Goal: Transaction & Acquisition: Download file/media

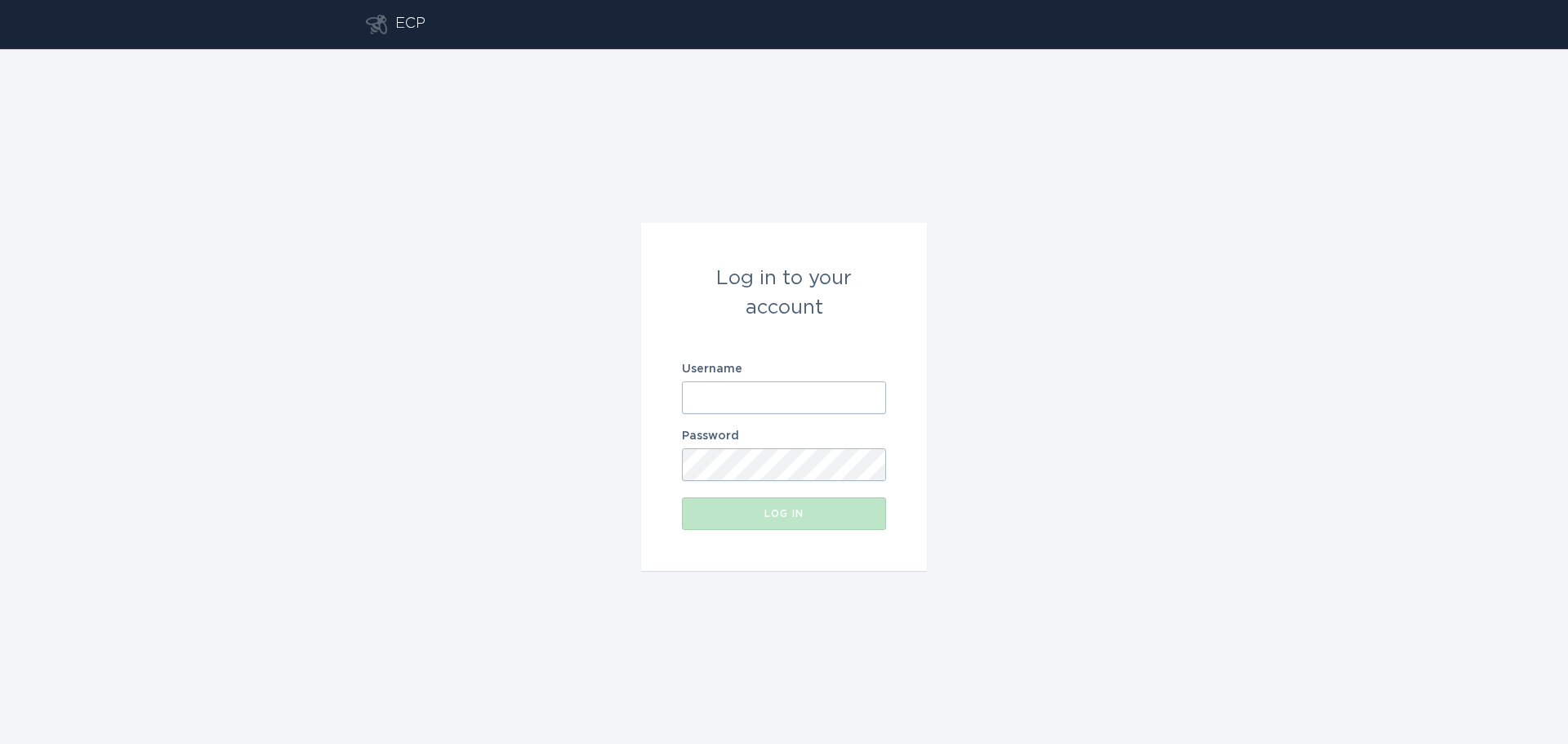
type input "[EMAIL_ADDRESS][DOMAIN_NAME]"
click at [794, 509] on div "Log in" at bounding box center [783, 513] width 188 height 10
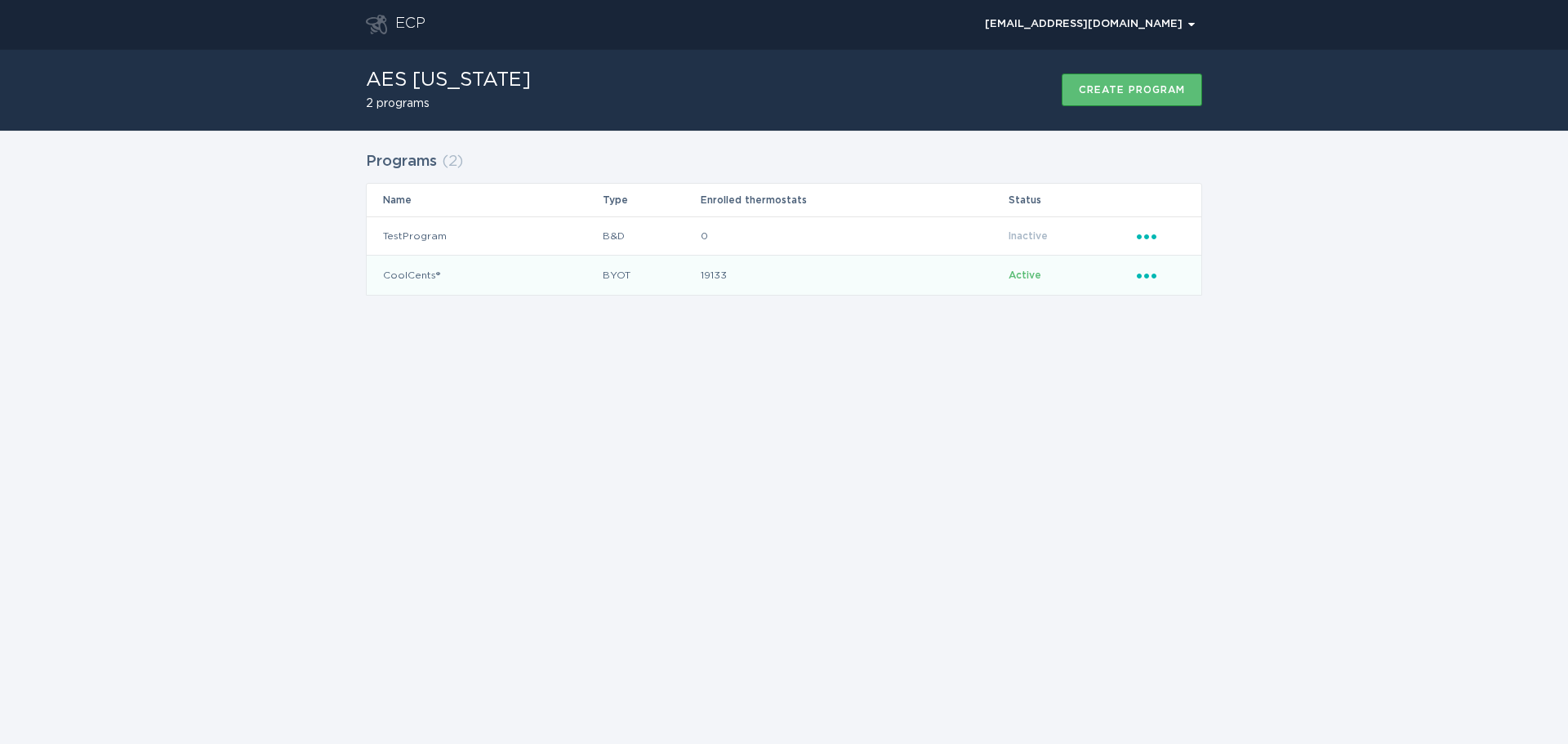
click at [1155, 269] on icon "Ellipsis" at bounding box center [1148, 273] width 22 height 14
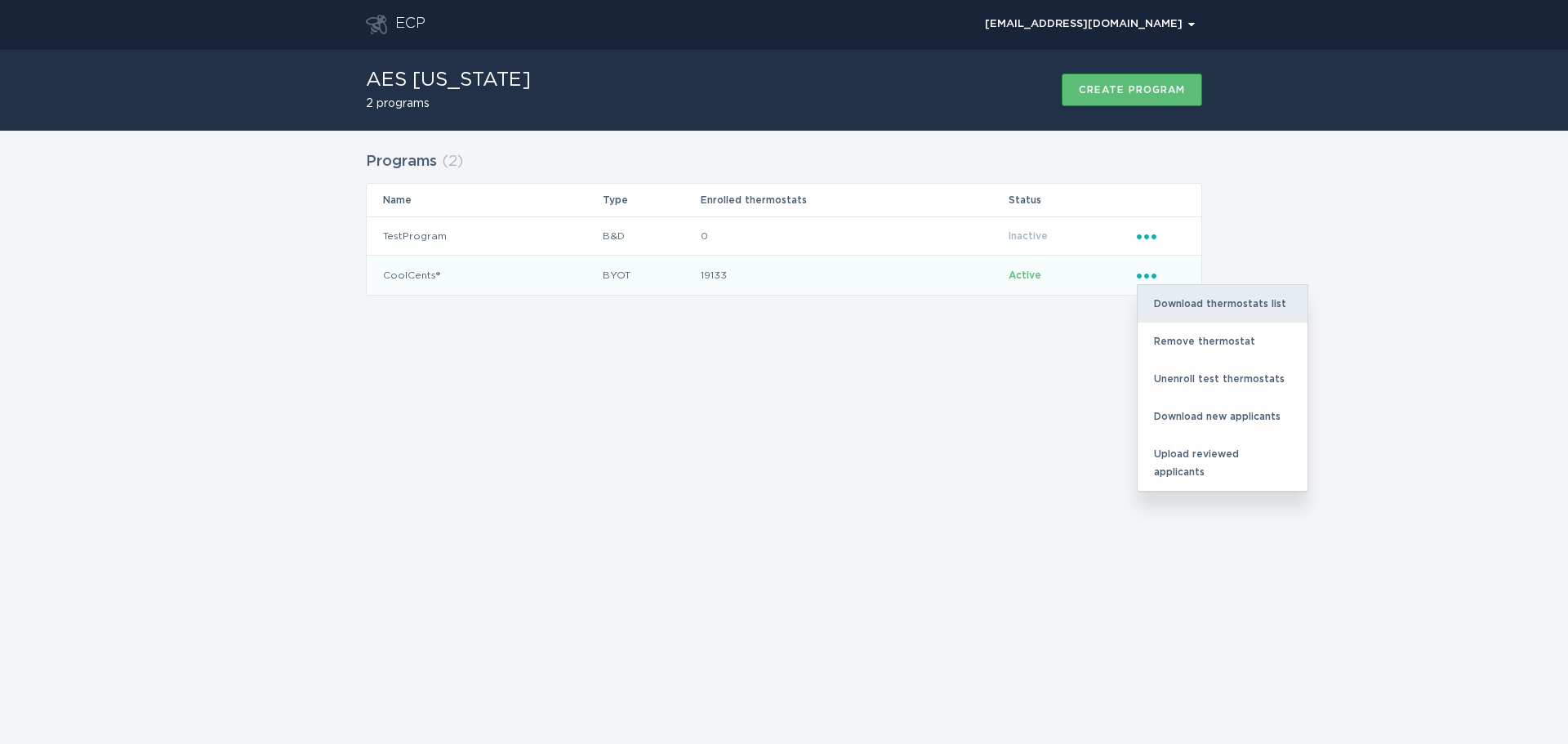
click at [1182, 300] on div "Download thermostats list" at bounding box center [1222, 303] width 169 height 37
click at [1199, 296] on div "Download thermostats list" at bounding box center [1222, 303] width 169 height 37
click at [1192, 298] on div "Download thermostats list" at bounding box center [1222, 303] width 169 height 37
click at [1196, 303] on div "Download thermostats list" at bounding box center [1222, 303] width 169 height 37
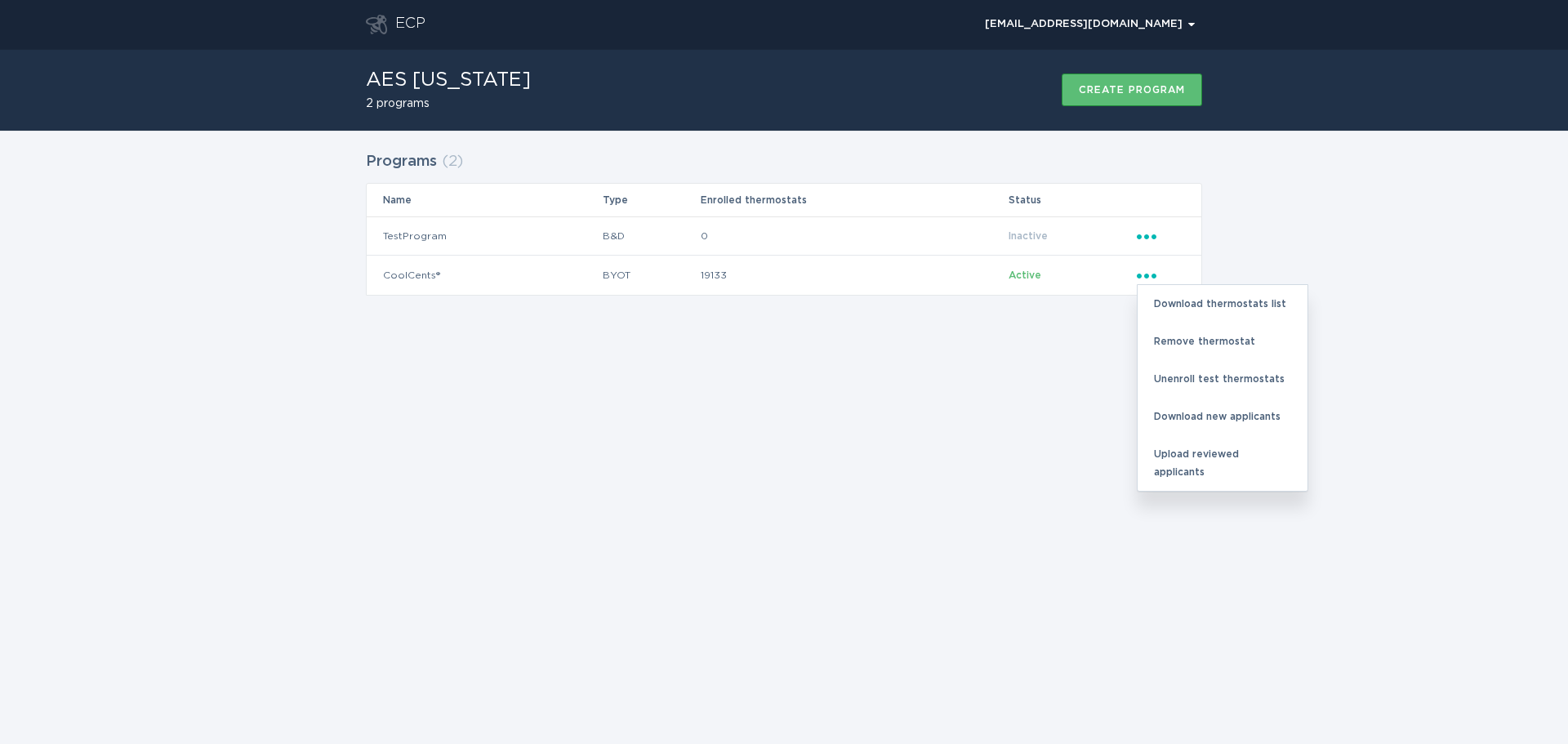
click at [941, 430] on div "ECP [EMAIL_ADDRESS][DOMAIN_NAME] Chevron AES [US_STATE] 2 programs Create progr…" at bounding box center [784, 372] width 1568 height 744
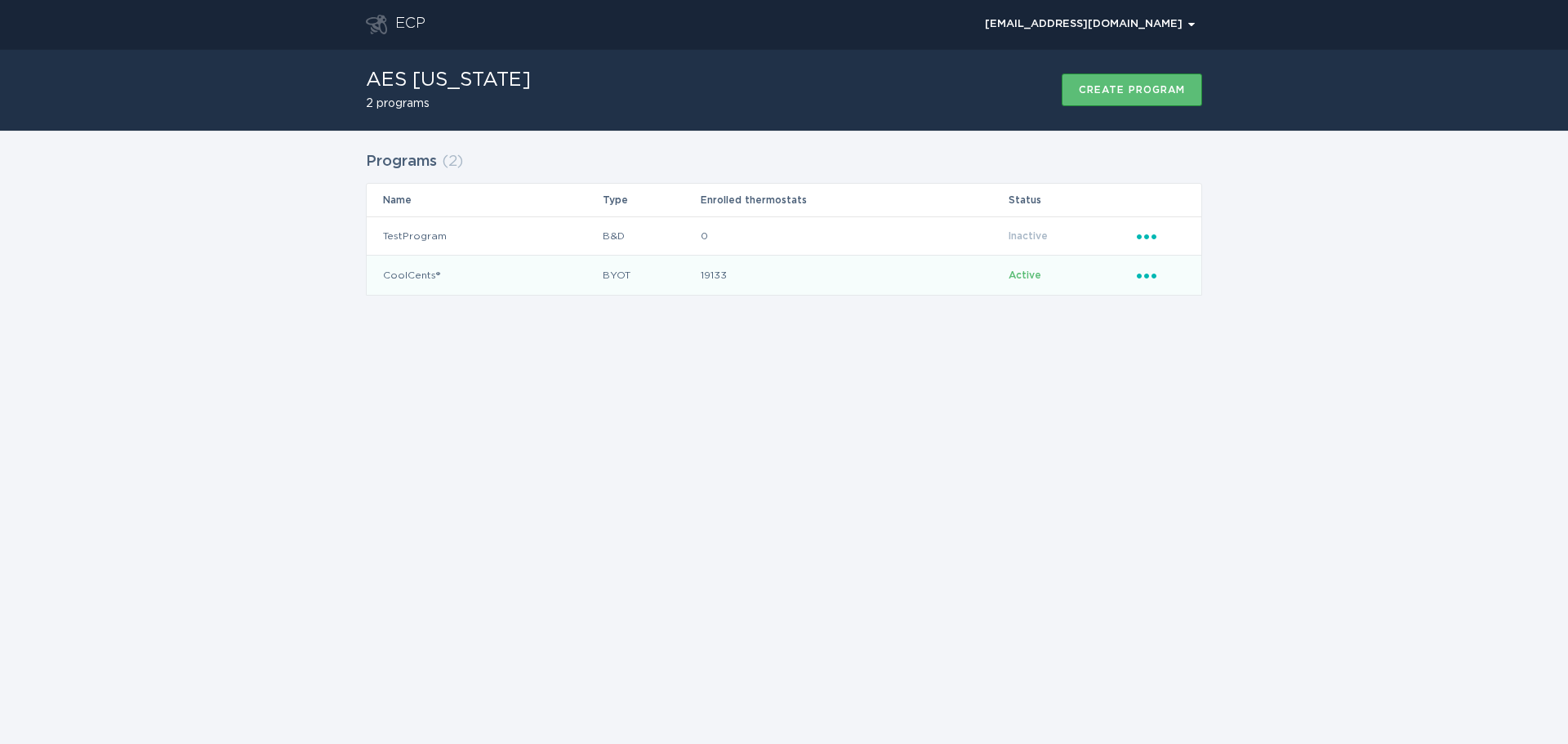
click at [1152, 278] on icon "Ellipsis" at bounding box center [1148, 273] width 22 height 14
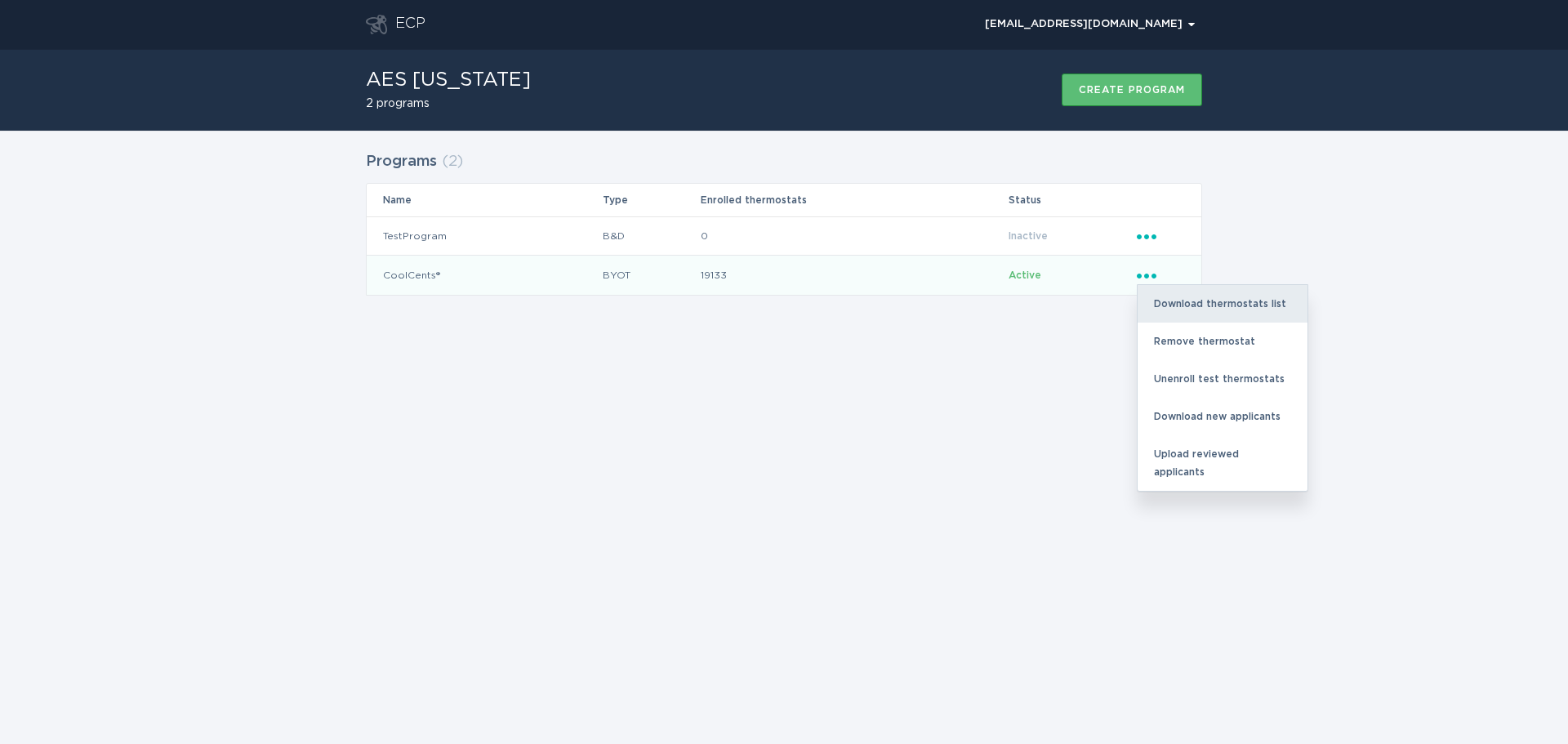
click at [1192, 307] on div "Download thermostats list" at bounding box center [1222, 303] width 169 height 37
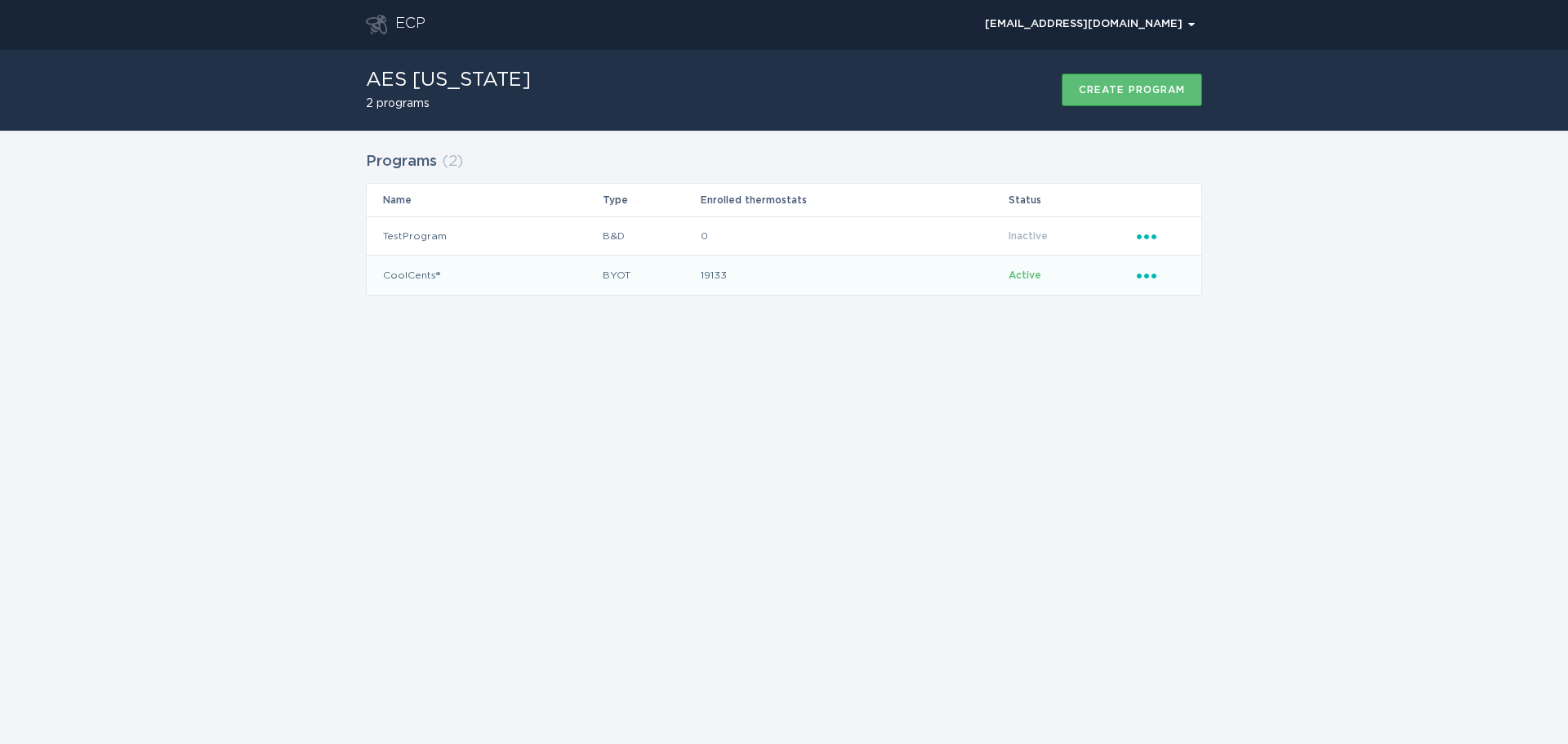
click at [1145, 271] on icon "Ellipsis" at bounding box center [1148, 273] width 22 height 14
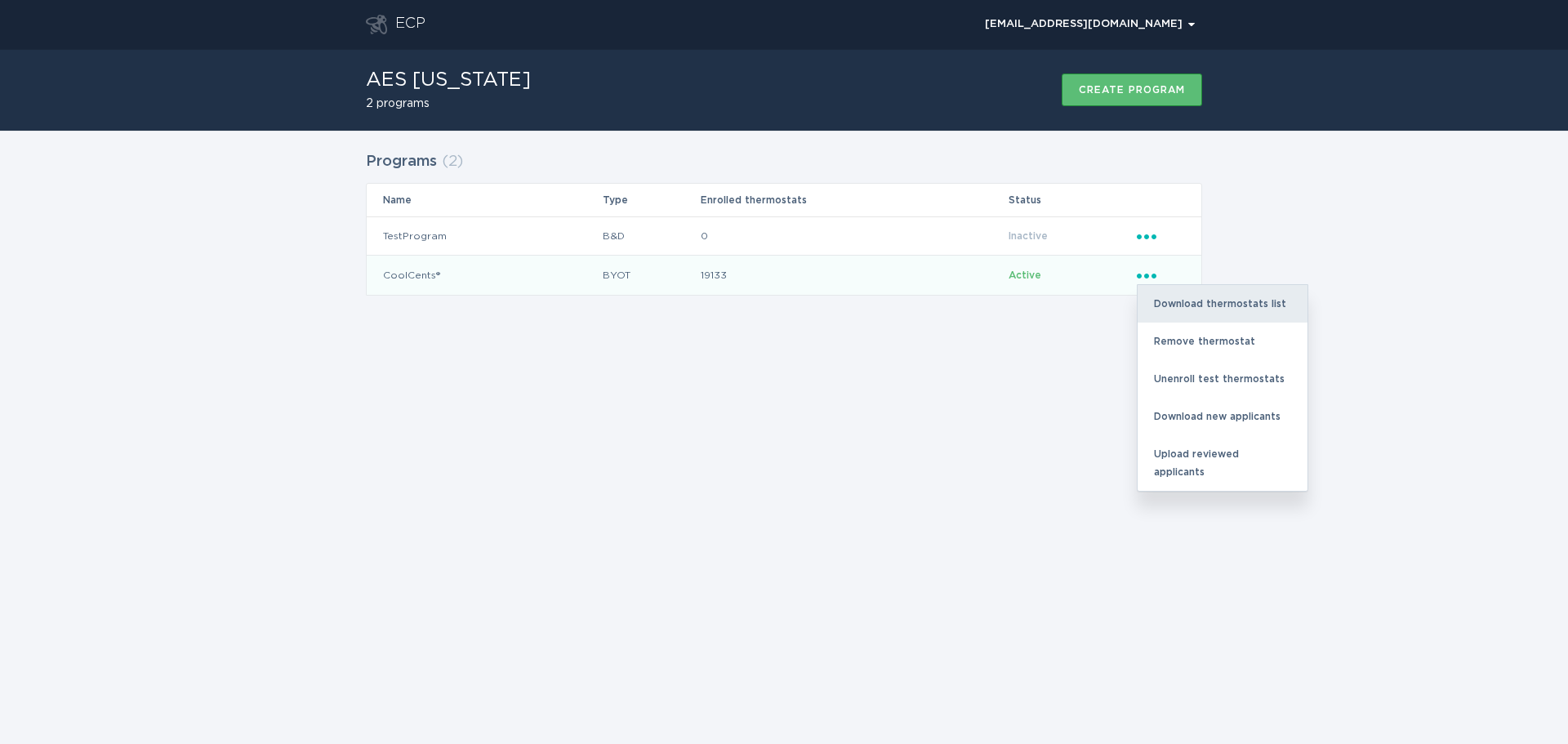
click at [1173, 298] on div "Download thermostats list" at bounding box center [1222, 303] width 169 height 37
click at [1175, 308] on div "Download thermostats list" at bounding box center [1222, 303] width 169 height 37
click at [1217, 302] on div "Download thermostats list" at bounding box center [1222, 303] width 169 height 37
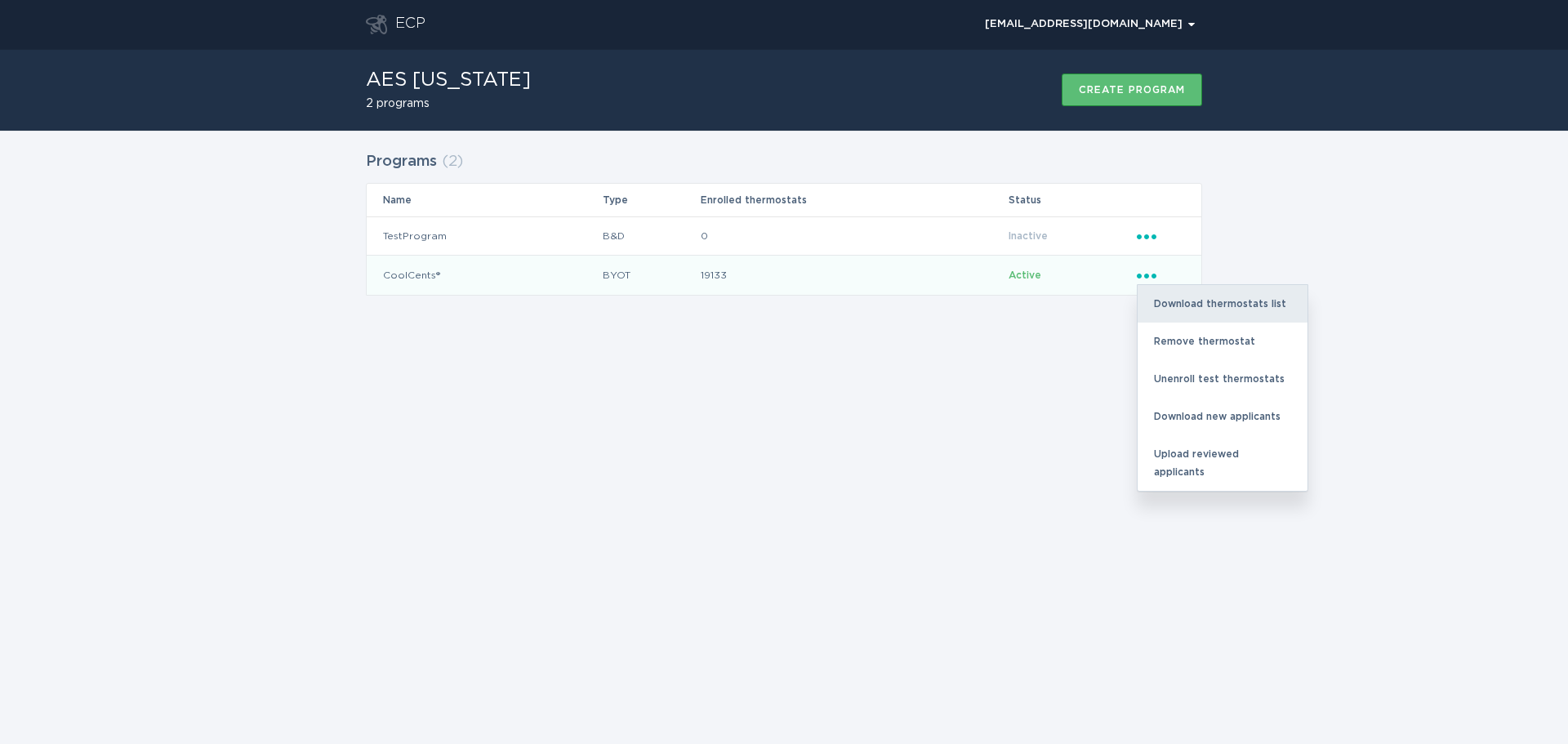
click at [1286, 305] on div "Download thermostats list" at bounding box center [1222, 303] width 169 height 37
click at [1232, 302] on div "Download thermostats list" at bounding box center [1222, 303] width 169 height 37
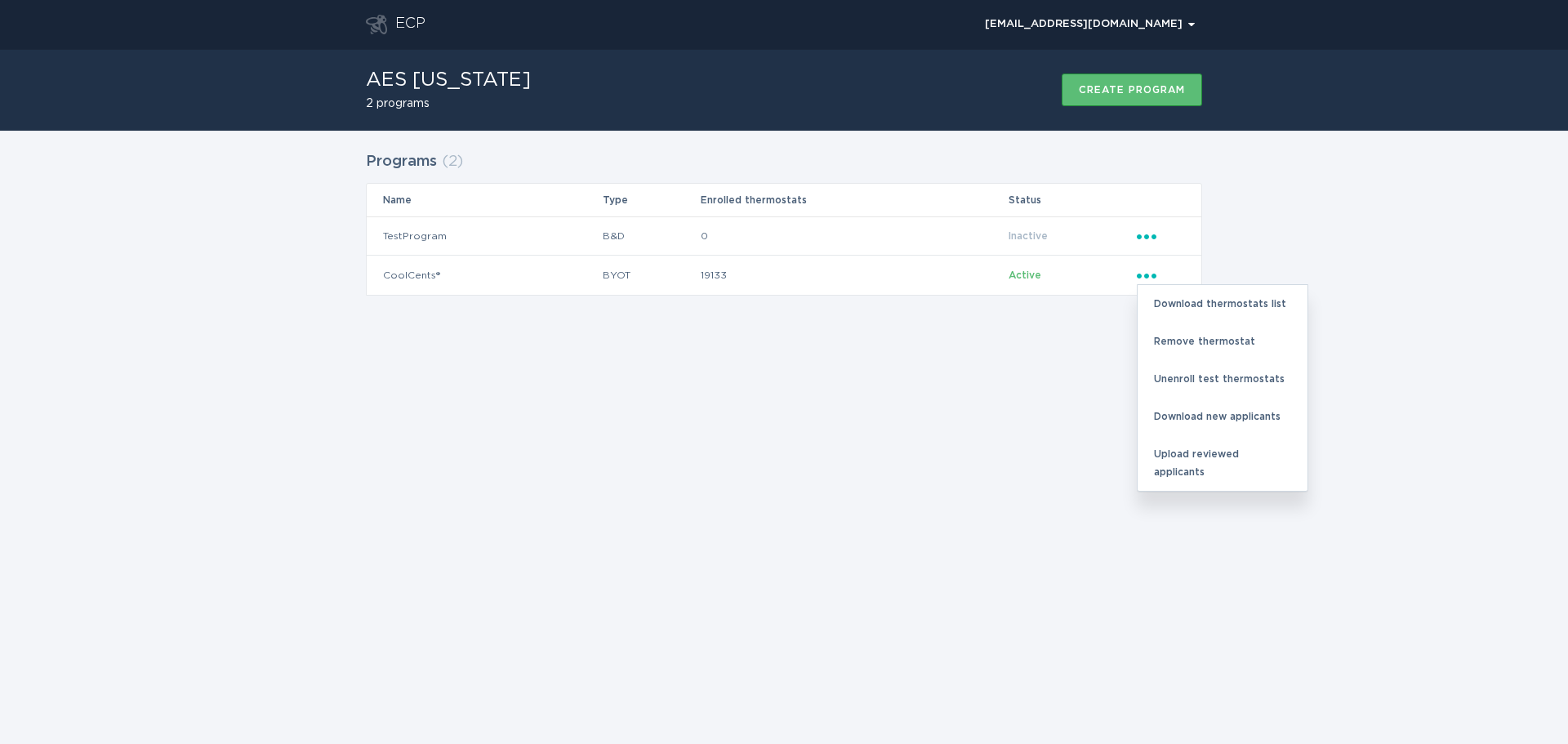
click at [1117, 568] on div "ECP [EMAIL_ADDRESS][DOMAIN_NAME] Chevron AES [US_STATE] 2 programs Create progr…" at bounding box center [784, 372] width 1568 height 744
